Goal: Entertainment & Leisure: Consume media (video, audio)

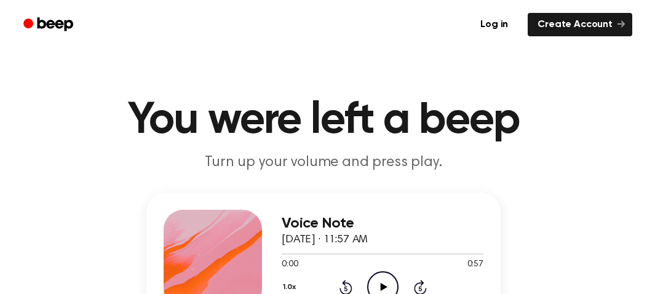
click at [376, 283] on icon "Play Audio" at bounding box center [382, 286] width 31 height 31
click at [378, 285] on icon "Pause Audio" at bounding box center [382, 286] width 31 height 31
click at [381, 285] on icon at bounding box center [383, 287] width 7 height 8
click at [341, 280] on icon "Rewind 5 seconds" at bounding box center [346, 287] width 14 height 16
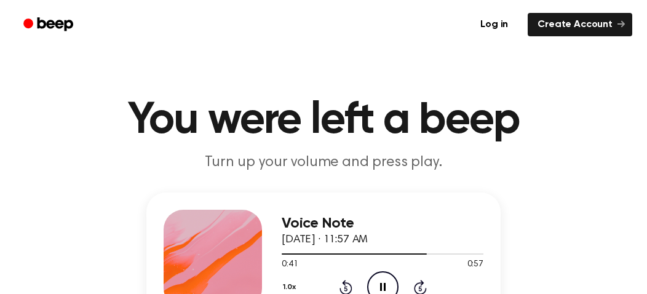
click at [341, 280] on icon "Rewind 5 seconds" at bounding box center [346, 287] width 14 height 16
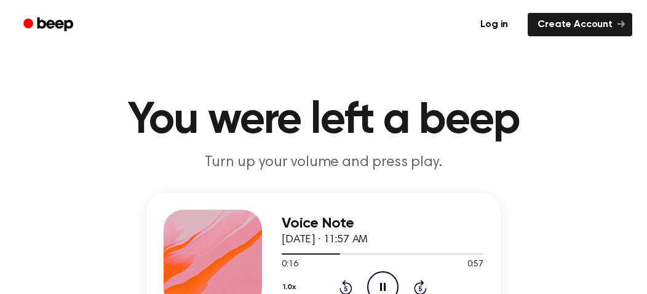
click at [341, 280] on icon "Rewind 5 seconds" at bounding box center [346, 287] width 14 height 16
click at [384, 284] on icon at bounding box center [383, 287] width 6 height 8
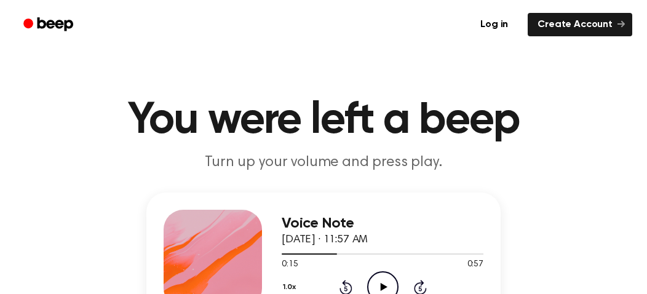
click at [384, 284] on icon "Play Audio" at bounding box center [382, 286] width 31 height 31
